Goal: Transaction & Acquisition: Download file/media

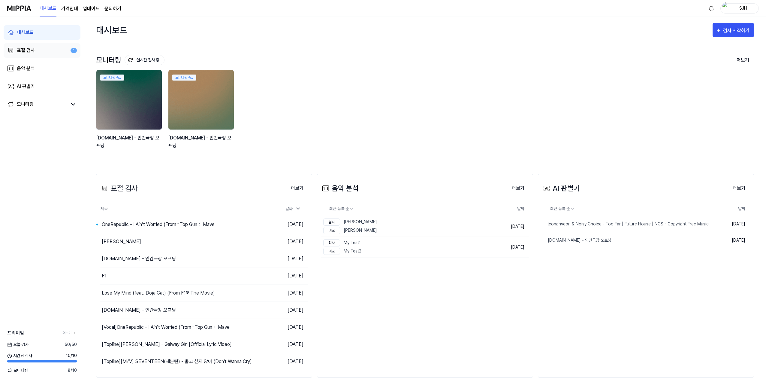
click at [49, 51] on link "표절 검사 1" at bounding box center [42, 50] width 77 height 14
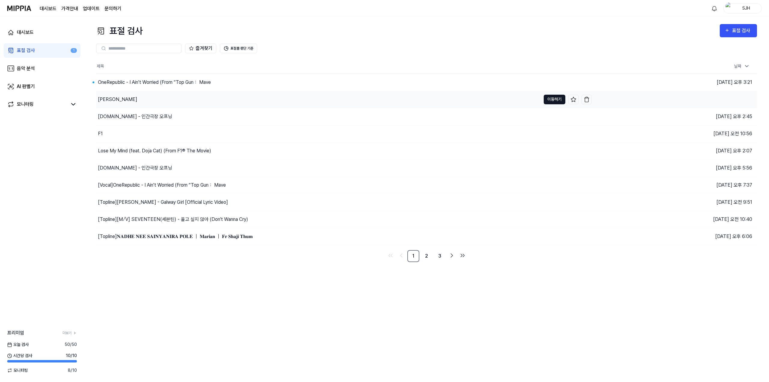
click at [548, 98] on button "이동하기" at bounding box center [555, 100] width 22 height 10
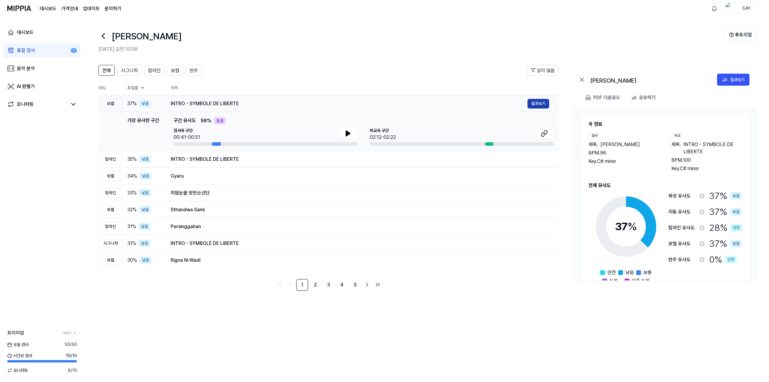
click at [532, 105] on button "결과보기" at bounding box center [538, 104] width 22 height 10
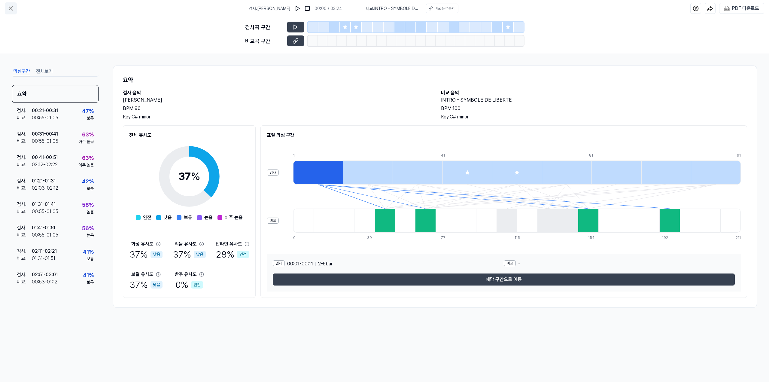
click at [9, 9] on icon at bounding box center [10, 8] width 7 height 7
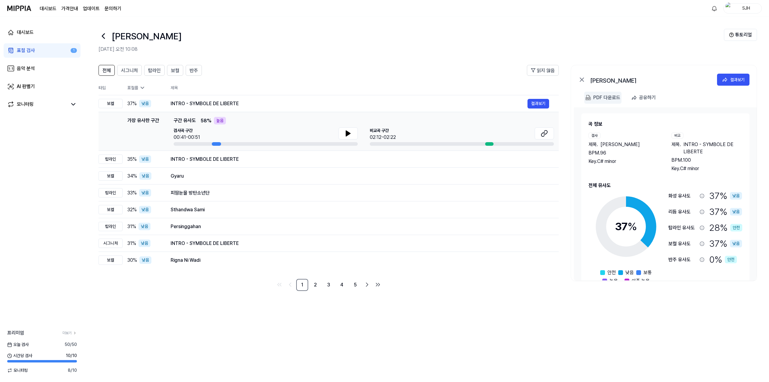
click at [597, 94] on div "PDF 다운로드" at bounding box center [606, 98] width 27 height 8
click at [602, 95] on div "PDF 다운로드" at bounding box center [606, 98] width 27 height 8
